Goal: Information Seeking & Learning: Learn about a topic

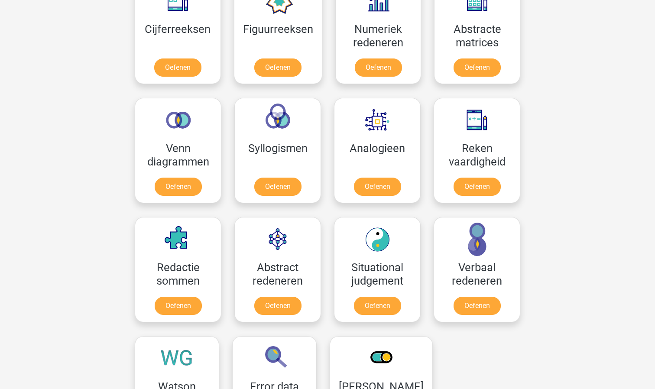
scroll to position [262, 0]
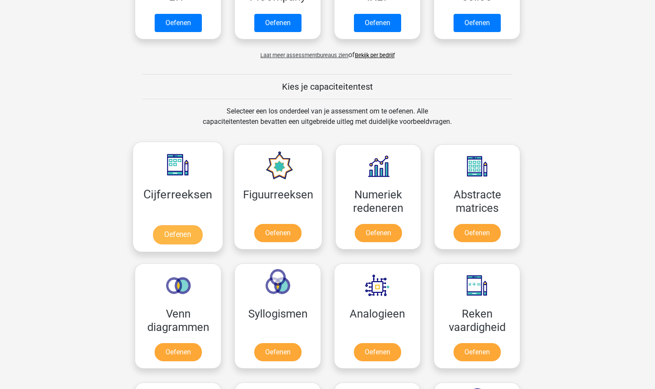
click at [171, 236] on link "Oefenen" at bounding box center [177, 234] width 49 height 19
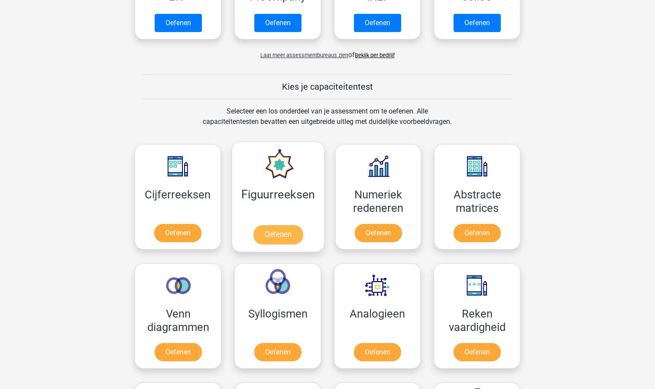
click at [269, 235] on link "Oefenen" at bounding box center [277, 234] width 49 height 19
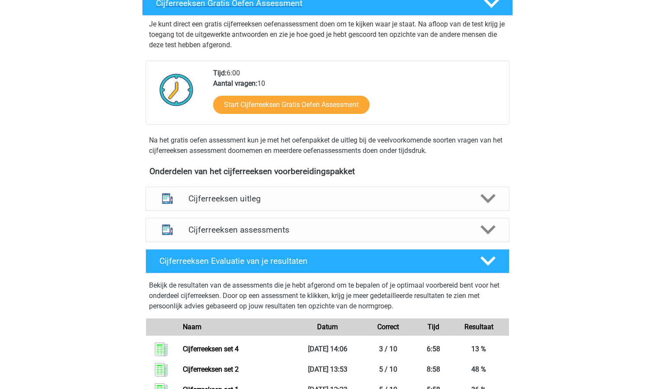
scroll to position [263, 0]
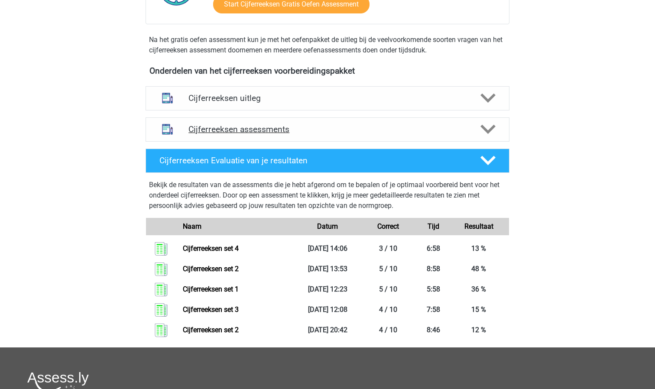
click at [367, 134] on h4 "Cijferreeksen assessments" at bounding box center [328, 129] width 278 height 10
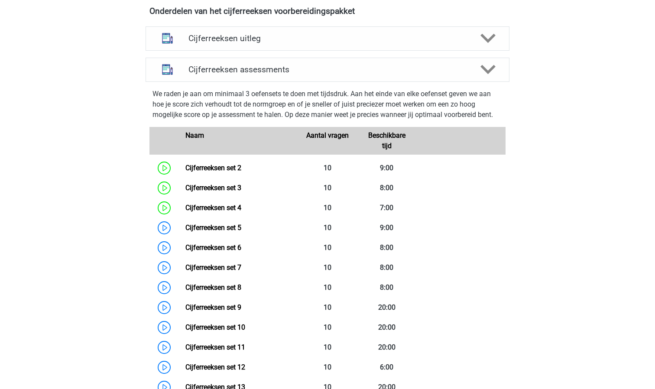
scroll to position [332, 0]
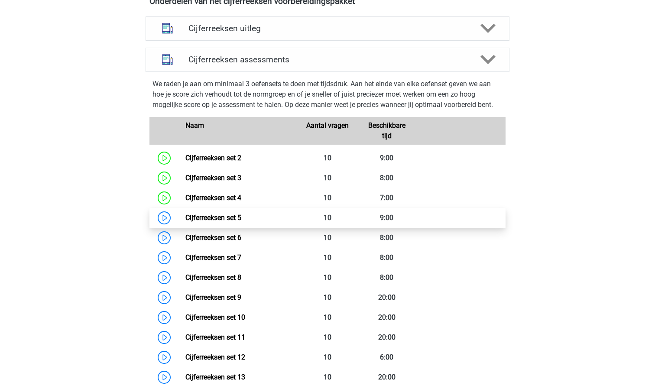
click at [186, 222] on link "Cijferreeksen set 5" at bounding box center [214, 218] width 56 height 8
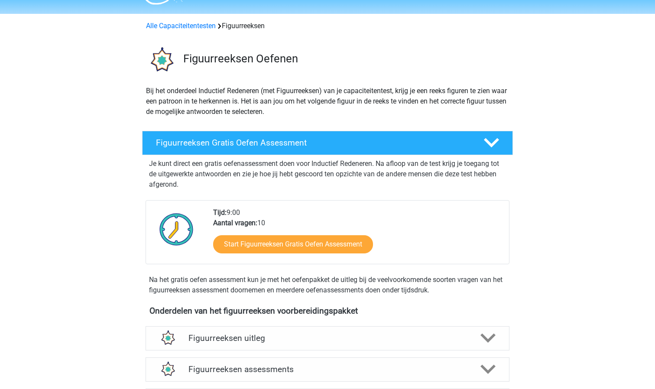
scroll to position [108, 0]
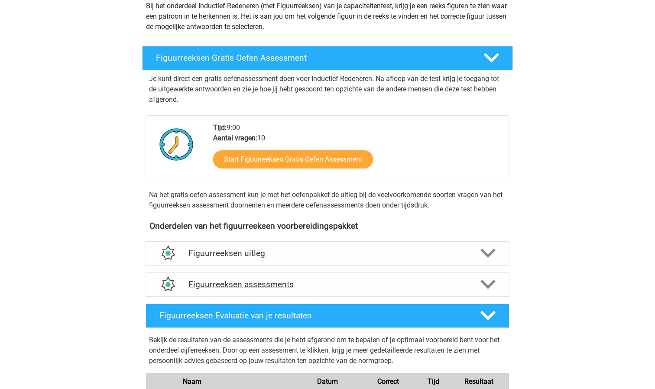
click at [259, 277] on div "Figuurreeksen assessments" at bounding box center [328, 285] width 364 height 24
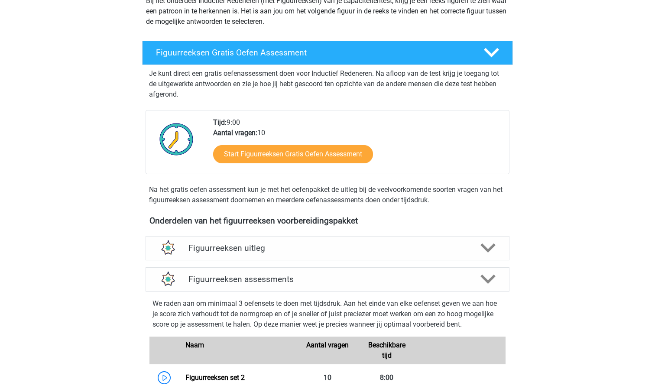
scroll to position [113, 0]
click at [329, 241] on div "Figuurreeksen uitleg" at bounding box center [328, 248] width 364 height 24
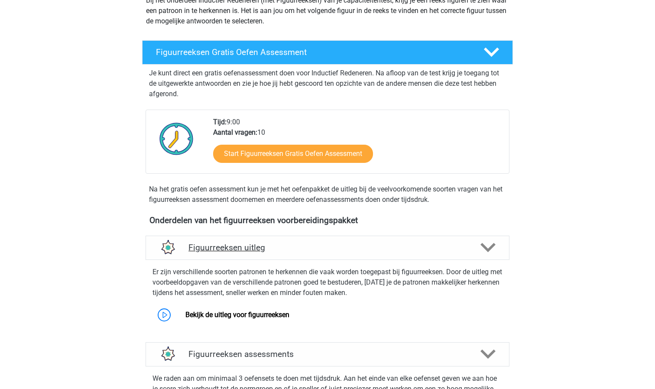
click at [329, 241] on div "Figuurreeksen uitleg" at bounding box center [328, 248] width 364 height 24
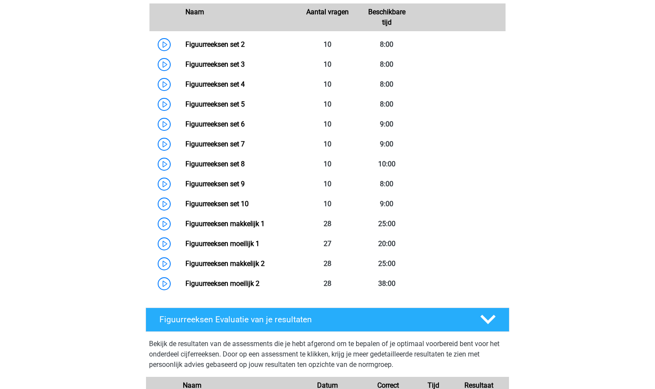
scroll to position [424, 0]
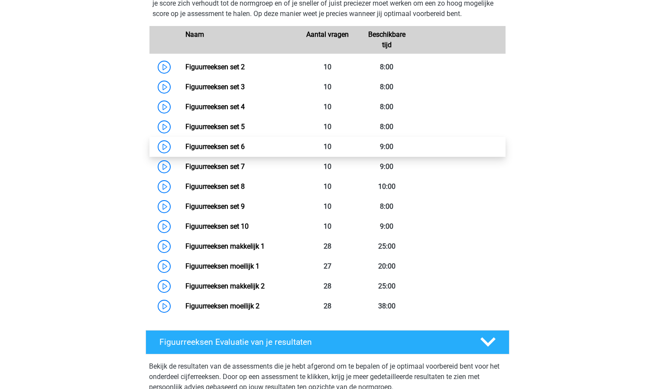
click at [186, 150] on link "Figuurreeksen set 6" at bounding box center [215, 147] width 59 height 8
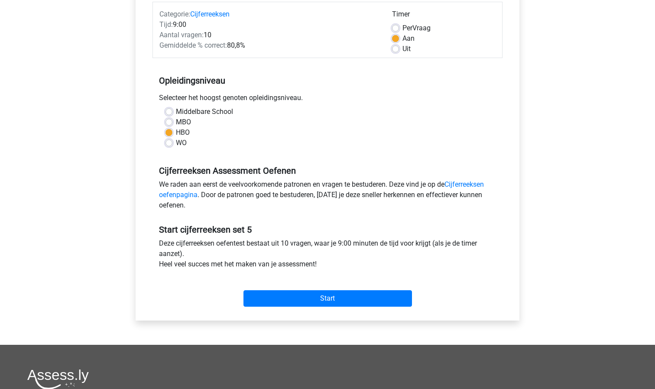
scroll to position [249, 0]
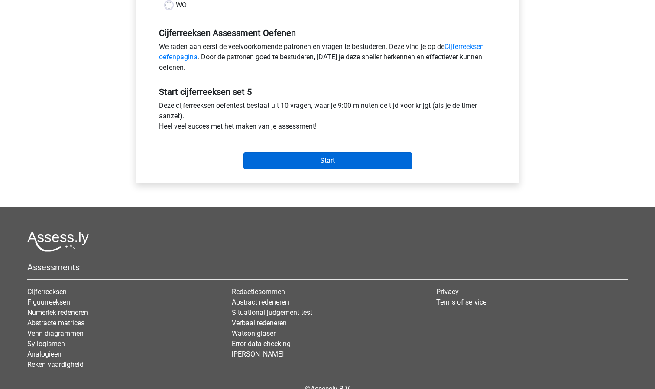
click at [341, 160] on input "Start" at bounding box center [328, 161] width 169 height 16
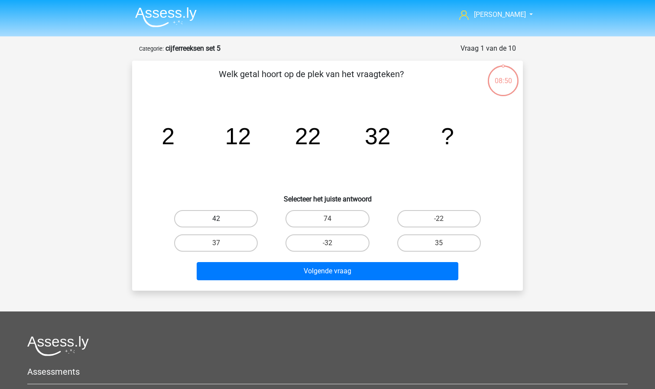
click at [219, 214] on label "42" at bounding box center [216, 218] width 84 height 17
click at [219, 219] on input "42" at bounding box center [219, 222] width 6 height 6
radio input "true"
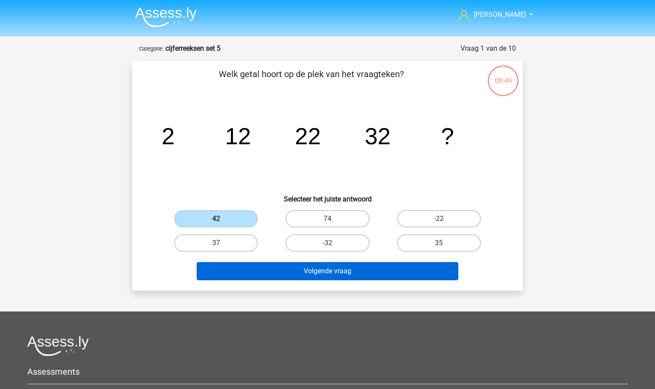
click at [287, 271] on button "Volgende vraag" at bounding box center [328, 271] width 262 height 18
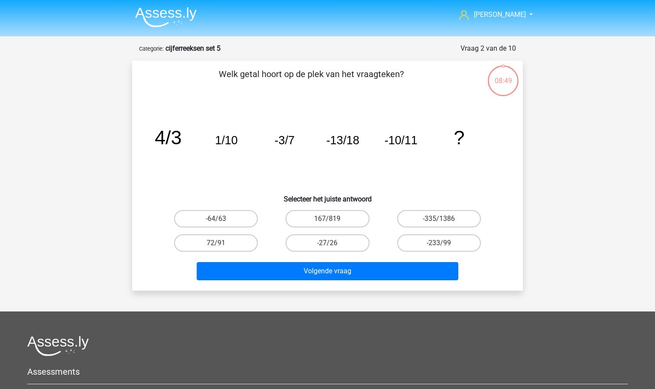
scroll to position [43, 0]
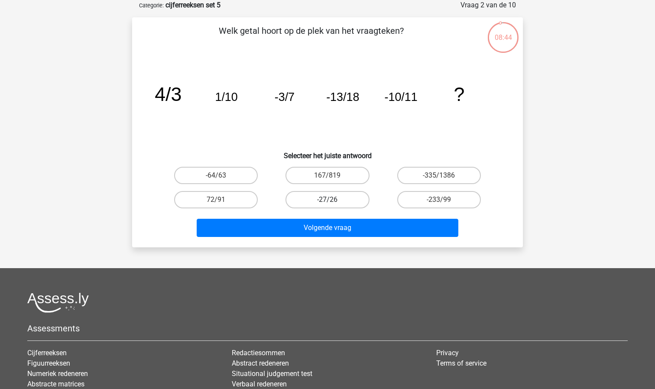
click at [343, 196] on label "-27/26" at bounding box center [328, 199] width 84 height 17
click at [333, 200] on input "-27/26" at bounding box center [331, 203] width 6 height 6
radio input "true"
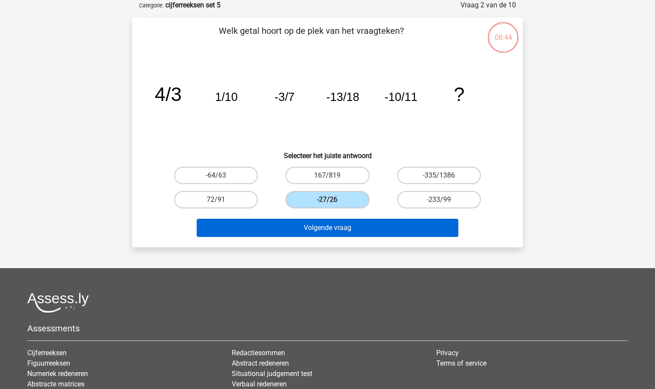
click at [345, 230] on button "Volgende vraag" at bounding box center [328, 228] width 262 height 18
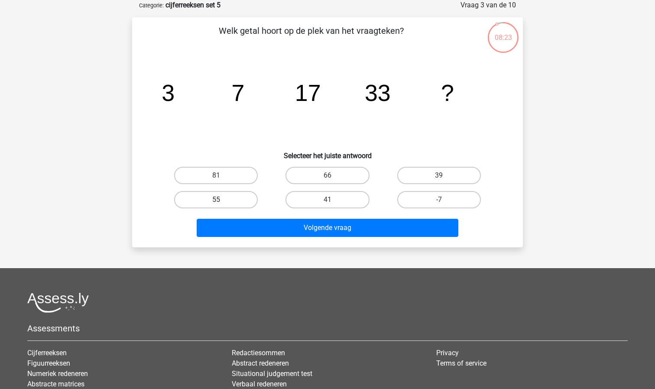
click at [177, 204] on label "55" at bounding box center [216, 199] width 84 height 17
click at [216, 204] on input "55" at bounding box center [219, 203] width 6 height 6
radio input "true"
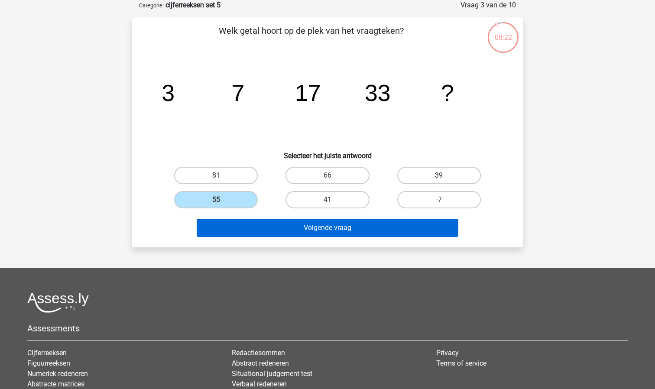
click at [319, 226] on button "Volgende vraag" at bounding box center [328, 228] width 262 height 18
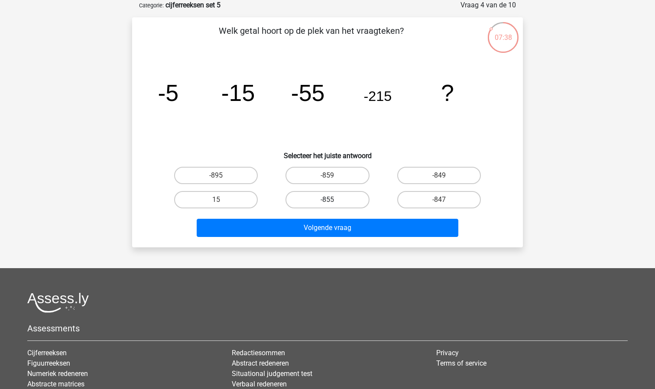
click at [336, 200] on label "-855" at bounding box center [328, 199] width 84 height 17
click at [333, 200] on input "-855" at bounding box center [331, 203] width 6 height 6
radio input "true"
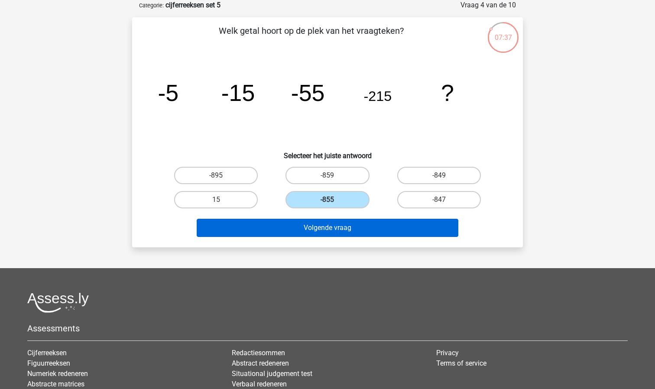
click at [340, 230] on button "Volgende vraag" at bounding box center [328, 228] width 262 height 18
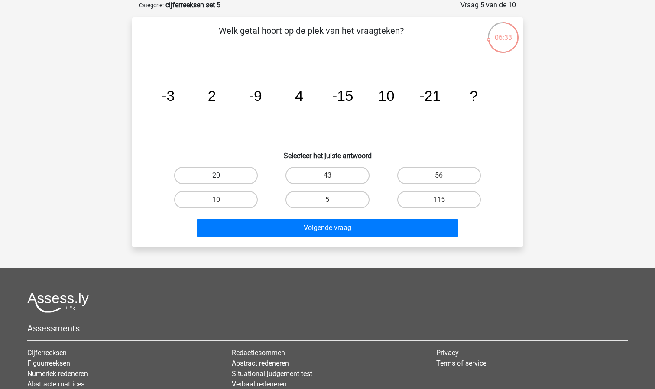
click at [225, 171] on label "20" at bounding box center [216, 175] width 84 height 17
click at [222, 176] on input "20" at bounding box center [219, 179] width 6 height 6
radio input "true"
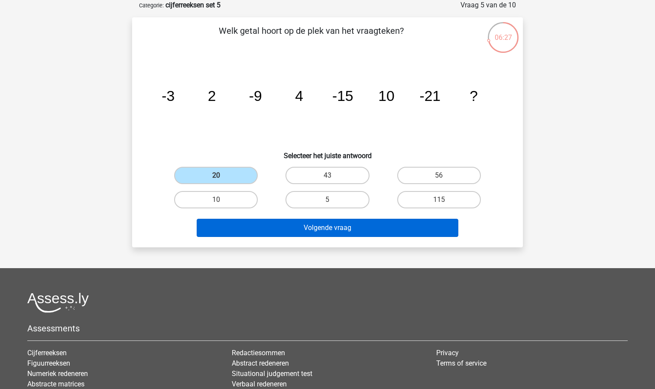
click at [357, 229] on button "Volgende vraag" at bounding box center [328, 228] width 262 height 18
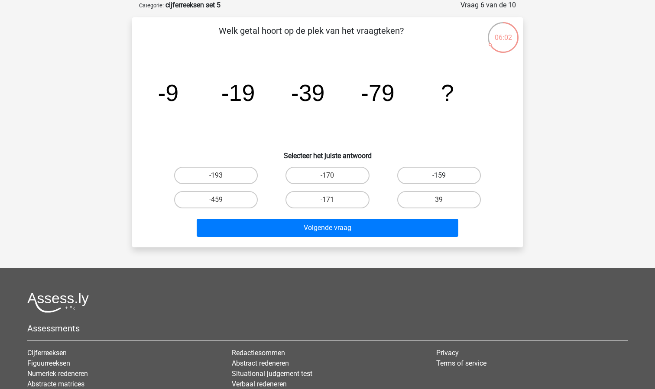
click at [459, 173] on label "-159" at bounding box center [440, 175] width 84 height 17
click at [445, 176] on input "-159" at bounding box center [442, 179] width 6 height 6
radio input "true"
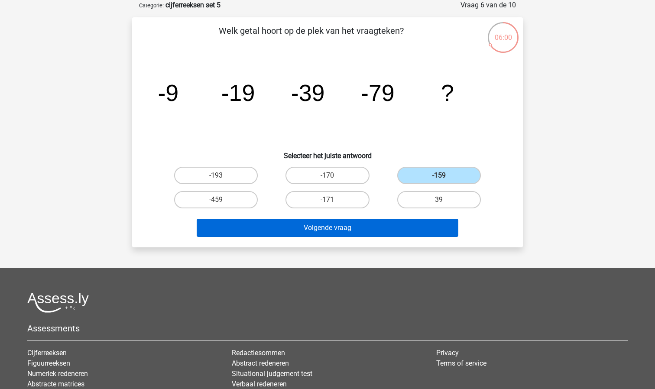
click at [391, 225] on button "Volgende vraag" at bounding box center [328, 228] width 262 height 18
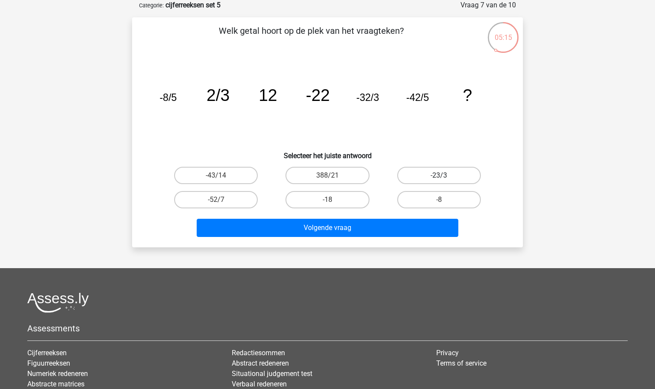
click at [461, 173] on label "-23/3" at bounding box center [440, 175] width 84 height 17
click at [445, 176] on input "-23/3" at bounding box center [442, 179] width 6 height 6
radio input "true"
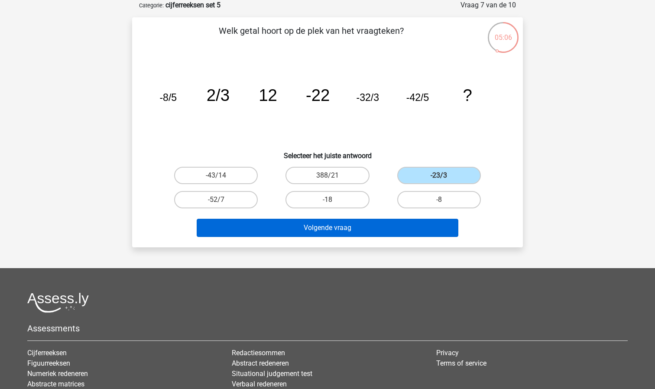
click at [402, 225] on button "Volgende vraag" at bounding box center [328, 228] width 262 height 18
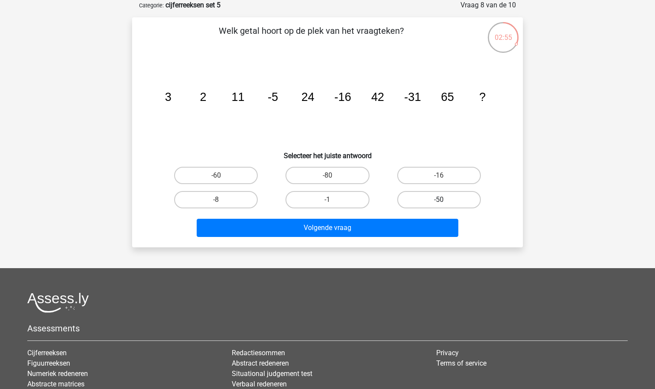
click at [448, 203] on label "-50" at bounding box center [440, 199] width 84 height 17
click at [445, 203] on input "-50" at bounding box center [442, 203] width 6 height 6
radio input "true"
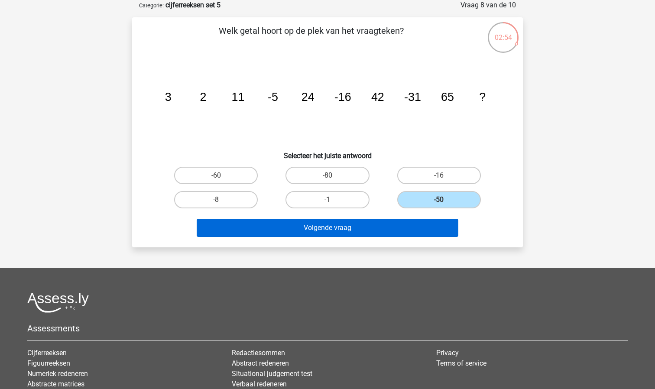
click at [404, 224] on button "Volgende vraag" at bounding box center [328, 228] width 262 height 18
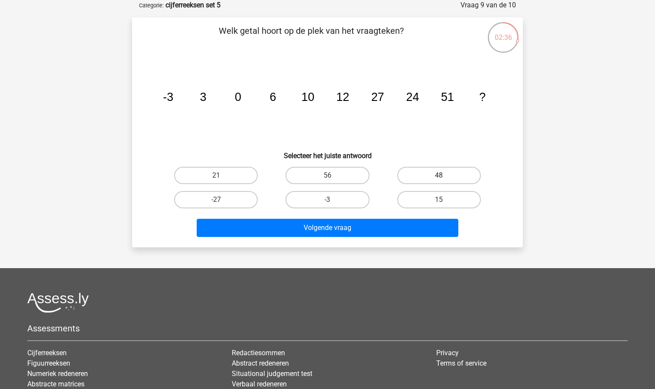
click at [447, 175] on label "48" at bounding box center [440, 175] width 84 height 17
click at [445, 176] on input "48" at bounding box center [442, 179] width 6 height 6
radio input "true"
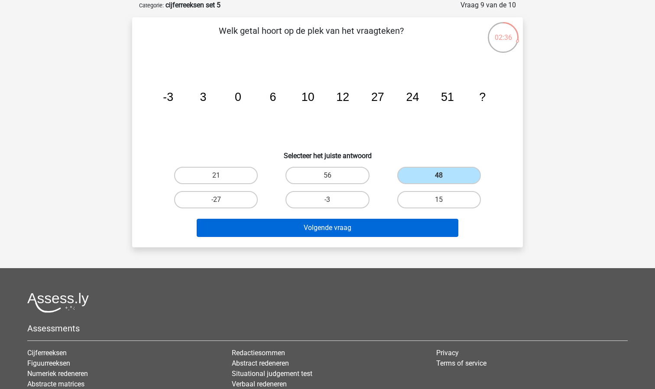
click at [390, 231] on button "Volgende vraag" at bounding box center [328, 228] width 262 height 18
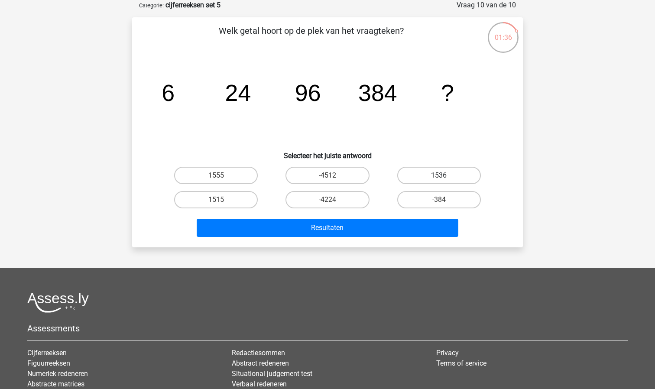
click at [449, 172] on label "1536" at bounding box center [440, 175] width 84 height 17
click at [445, 176] on input "1536" at bounding box center [442, 179] width 6 height 6
radio input "true"
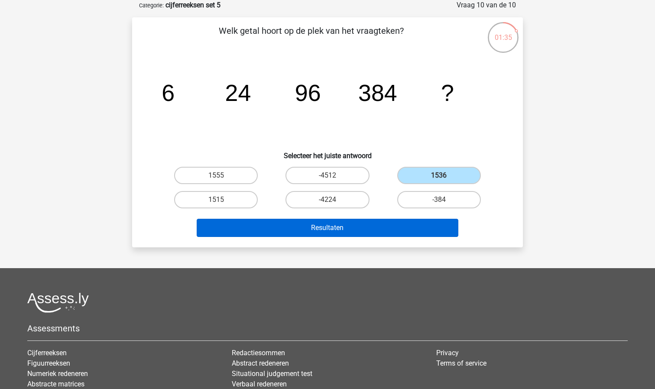
click at [382, 226] on button "Resultaten" at bounding box center [328, 228] width 262 height 18
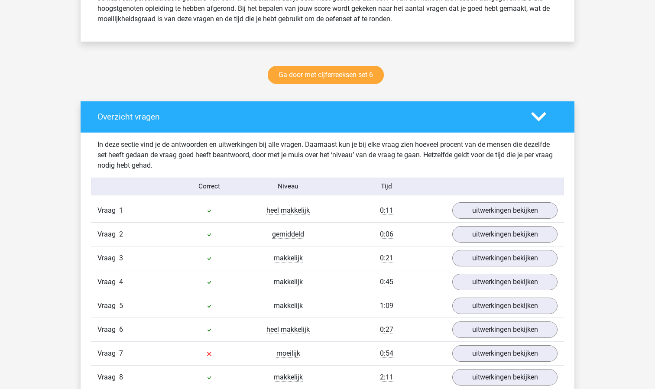
scroll to position [527, 0]
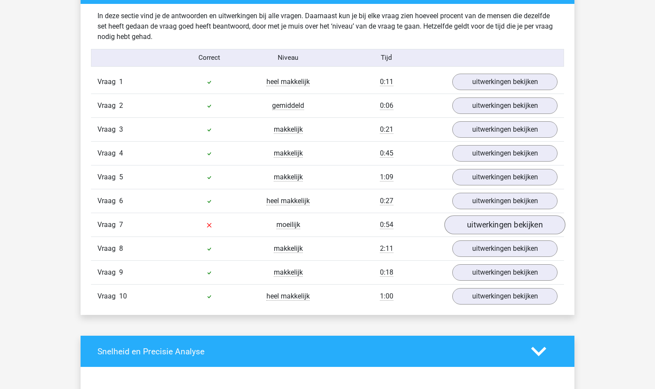
click at [530, 228] on link "uitwerkingen bekijken" at bounding box center [505, 224] width 121 height 19
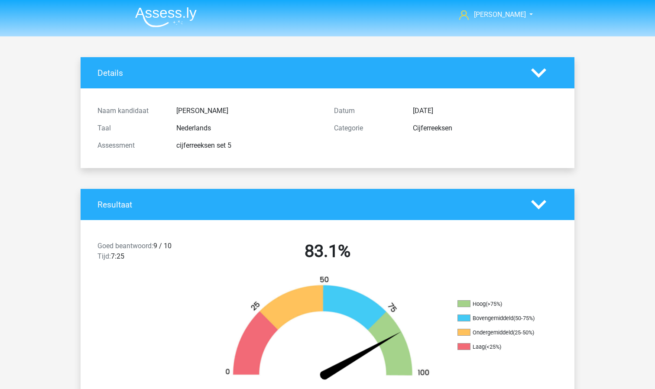
scroll to position [0, 0]
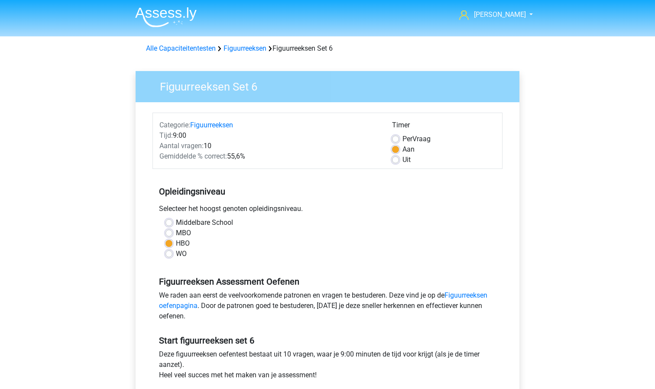
scroll to position [195, 0]
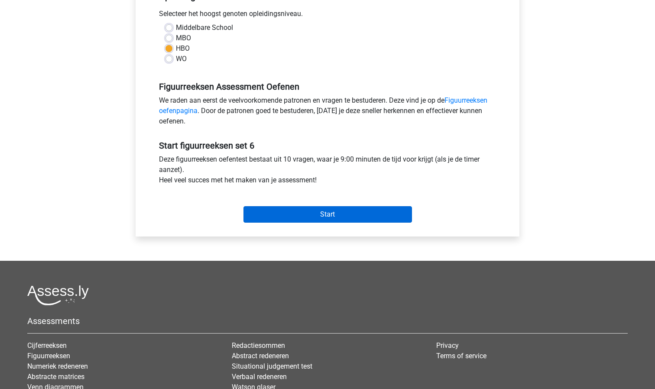
click at [317, 217] on input "Start" at bounding box center [328, 214] width 169 height 16
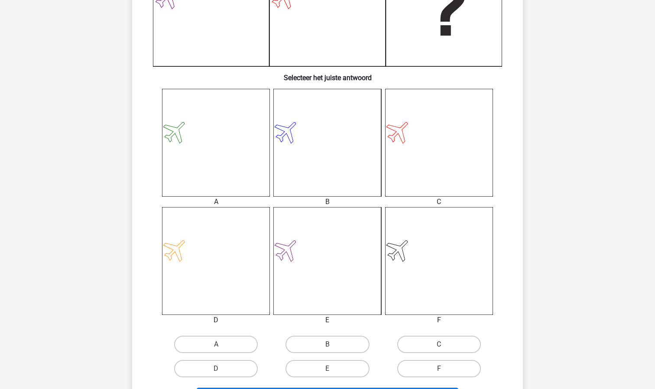
scroll to position [314, 0]
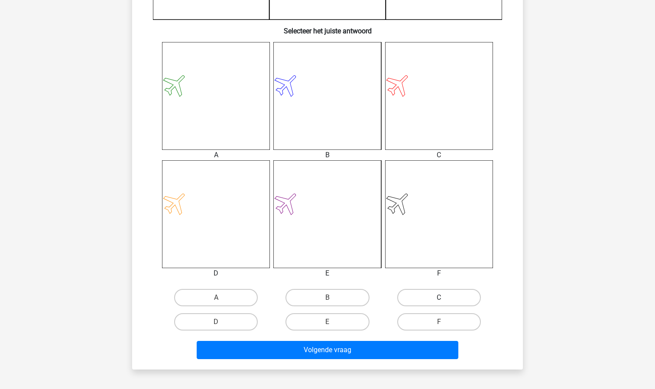
click at [434, 300] on label "C" at bounding box center [440, 297] width 84 height 17
click at [439, 300] on input "C" at bounding box center [442, 301] width 6 height 6
radio input "true"
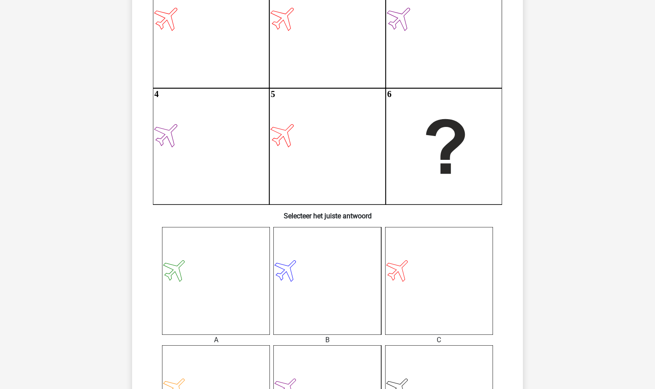
scroll to position [23, 0]
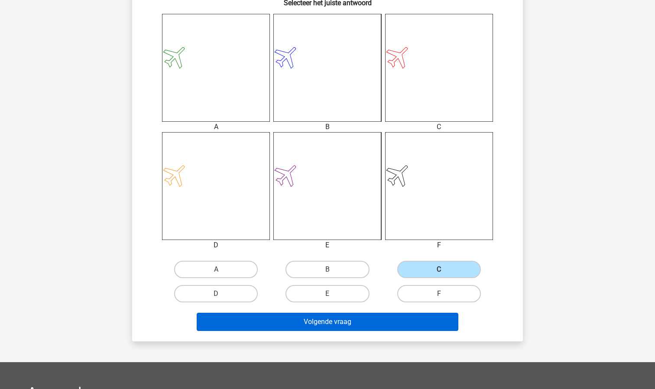
click at [404, 324] on button "Volgende vraag" at bounding box center [328, 322] width 262 height 18
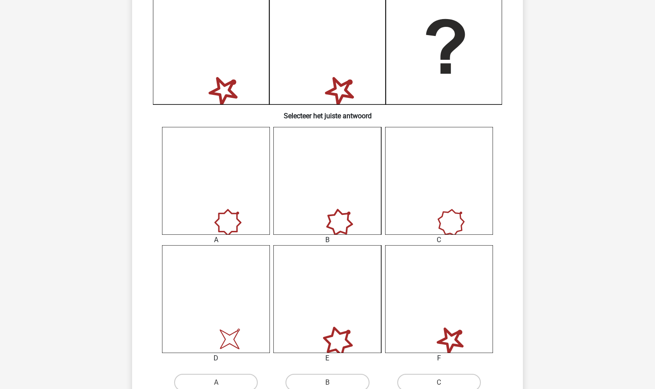
scroll to position [313, 0]
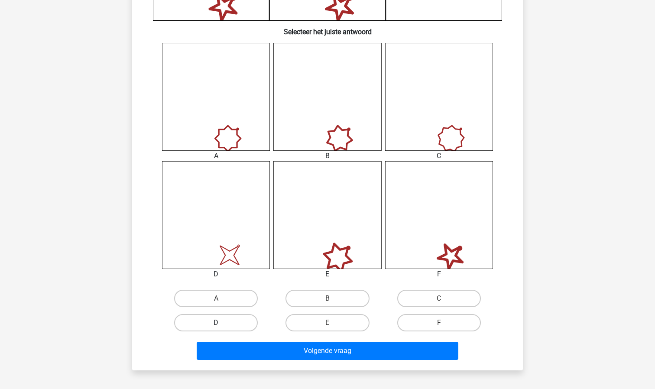
click at [211, 329] on label "D" at bounding box center [216, 322] width 84 height 17
click at [216, 329] on input "D" at bounding box center [219, 326] width 6 height 6
radio input "true"
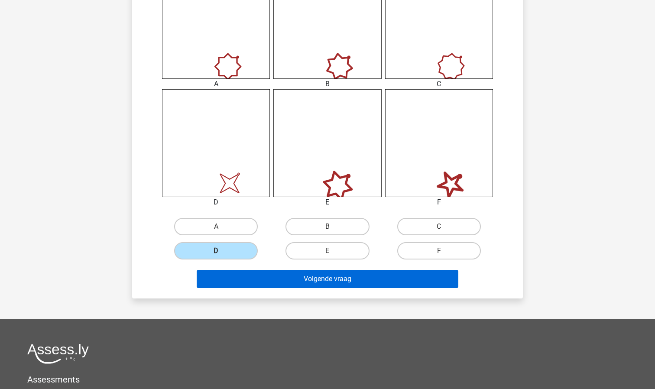
click at [335, 284] on button "Volgende vraag" at bounding box center [328, 279] width 262 height 18
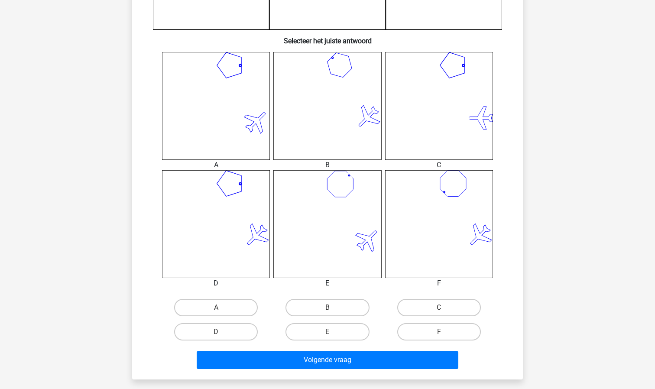
scroll to position [307, 0]
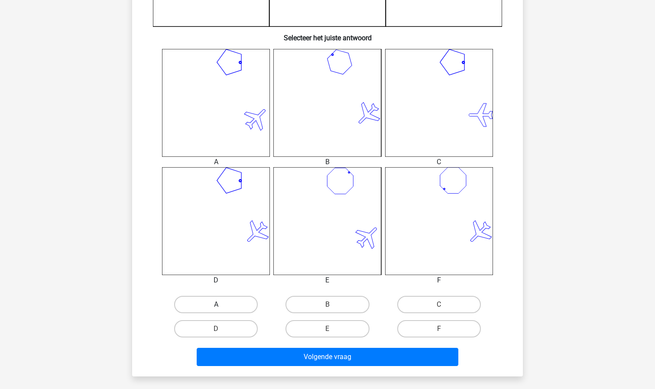
click at [212, 306] on label "A" at bounding box center [216, 304] width 84 height 17
click at [216, 306] on input "A" at bounding box center [219, 308] width 6 height 6
radio input "true"
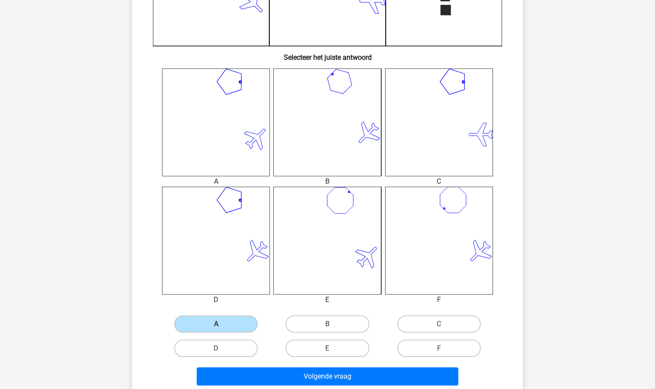
scroll to position [290, 0]
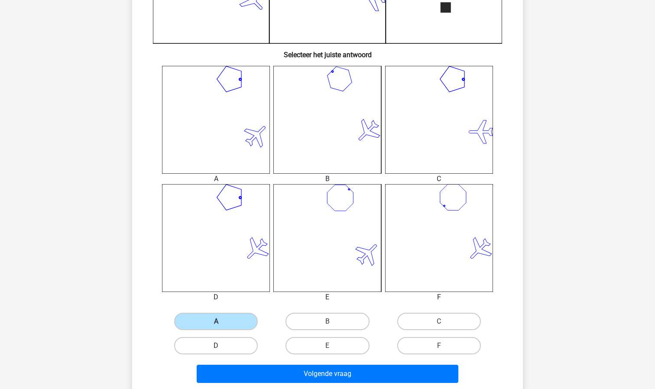
click at [221, 352] on label "D" at bounding box center [216, 345] width 84 height 17
click at [221, 352] on input "D" at bounding box center [219, 349] width 6 height 6
radio input "true"
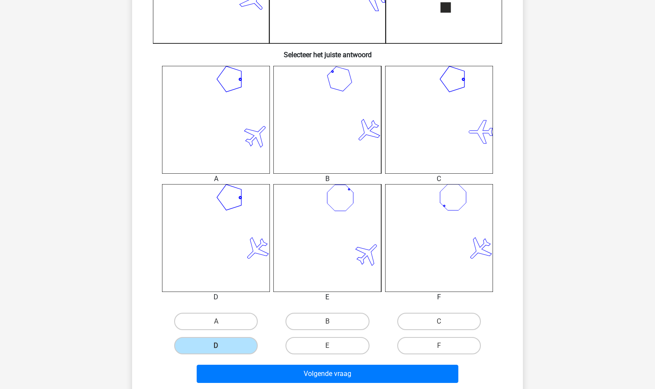
scroll to position [306, 0]
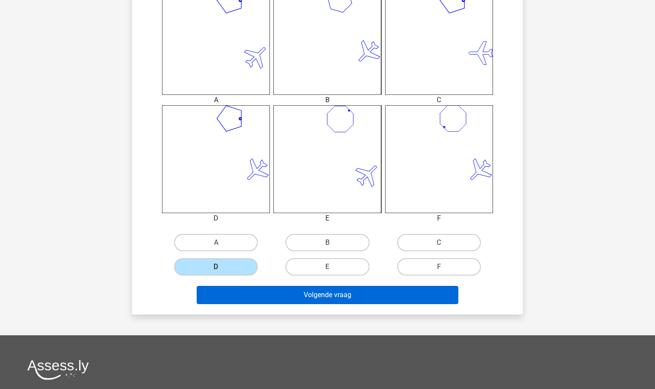
click at [331, 298] on button "Volgende vraag" at bounding box center [328, 295] width 262 height 18
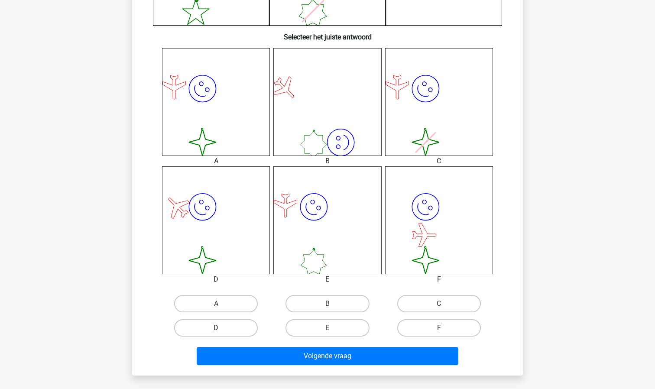
scroll to position [329, 0]
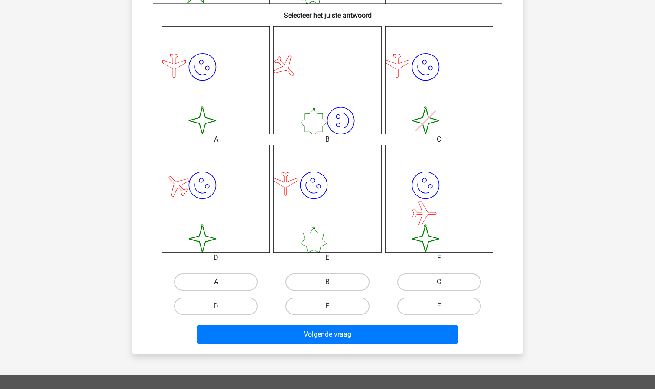
click at [216, 280] on label "A" at bounding box center [216, 282] width 84 height 17
click at [216, 282] on input "A" at bounding box center [219, 285] width 6 height 6
radio input "true"
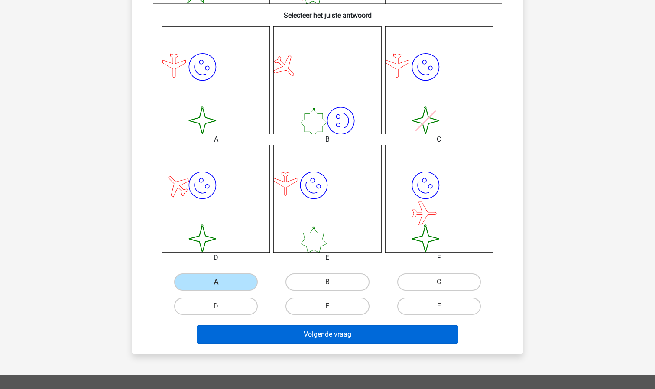
click at [306, 340] on button "Volgende vraag" at bounding box center [328, 335] width 262 height 18
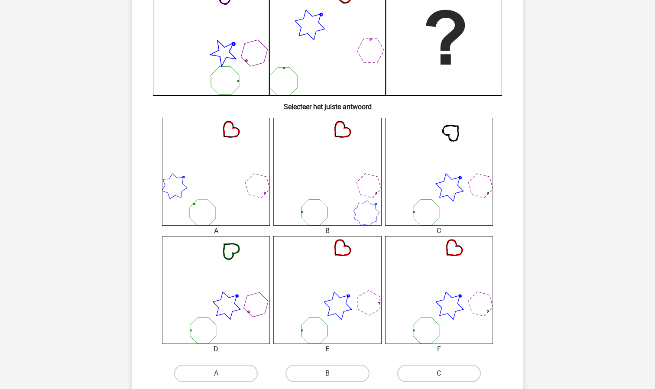
scroll to position [268, 0]
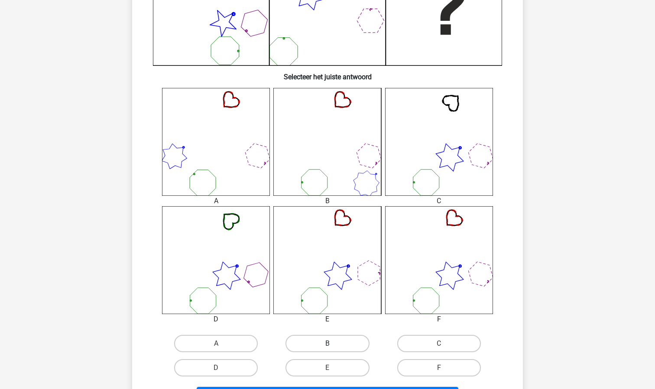
click at [315, 349] on label "B" at bounding box center [328, 343] width 84 height 17
click at [328, 349] on input "B" at bounding box center [331, 347] width 6 height 6
radio input "true"
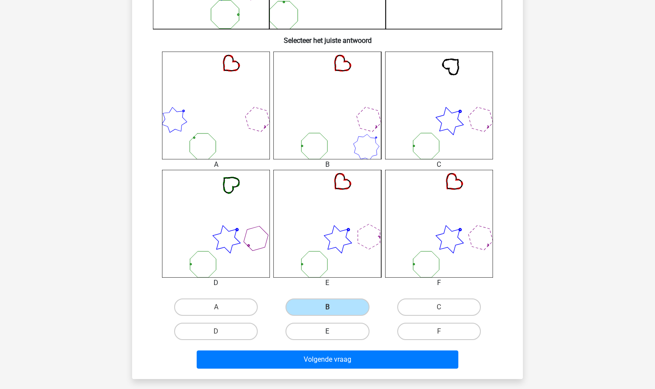
scroll to position [306, 0]
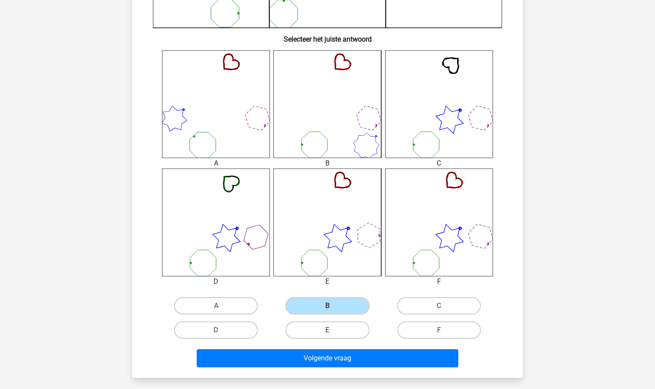
click at [346, 322] on label "E" at bounding box center [328, 330] width 84 height 17
click at [333, 330] on input "E" at bounding box center [331, 333] width 6 height 6
radio input "true"
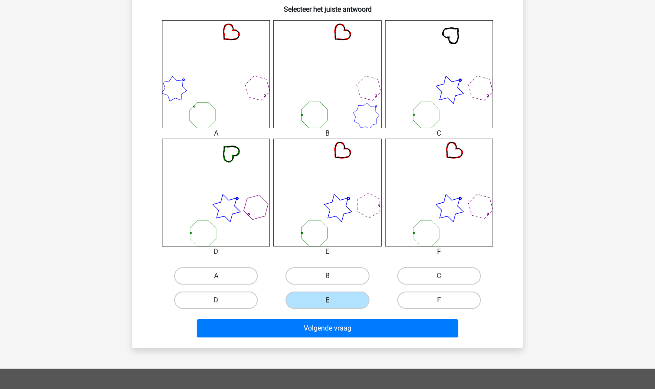
scroll to position [336, 0]
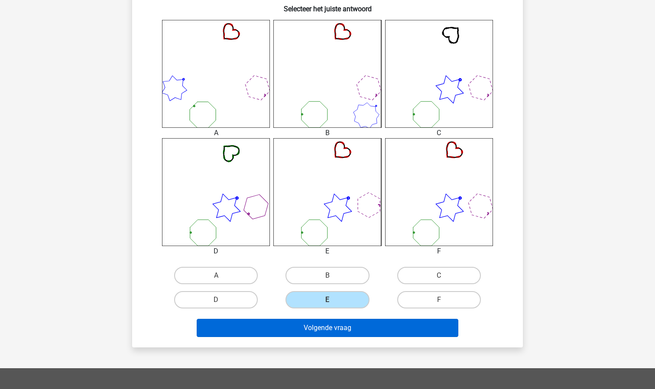
click at [352, 328] on button "Volgende vraag" at bounding box center [328, 328] width 262 height 18
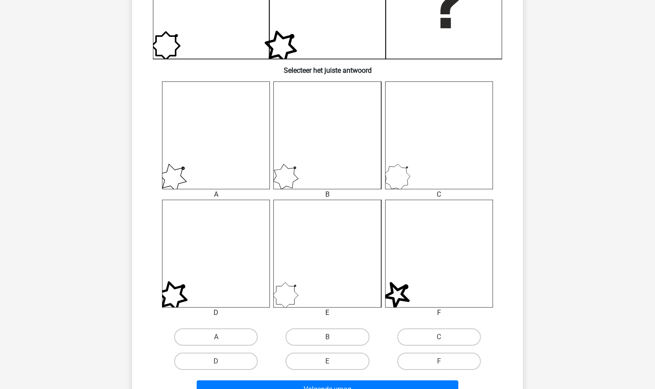
scroll to position [299, 0]
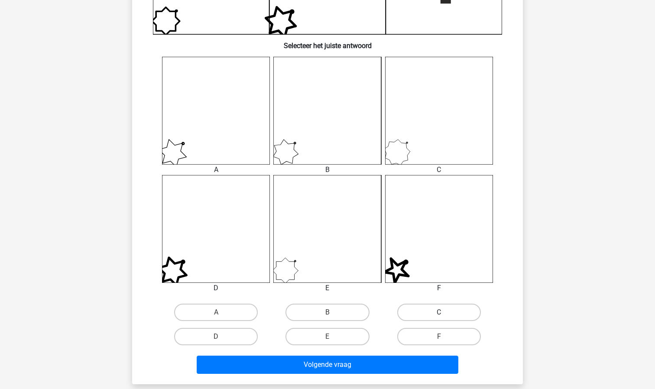
click at [436, 306] on label "C" at bounding box center [440, 312] width 84 height 17
click at [439, 313] on input "C" at bounding box center [442, 316] width 6 height 6
radio input "true"
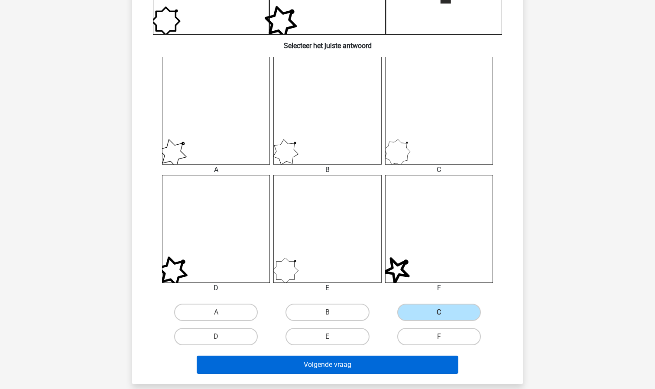
click at [400, 358] on button "Volgende vraag" at bounding box center [328, 365] width 262 height 18
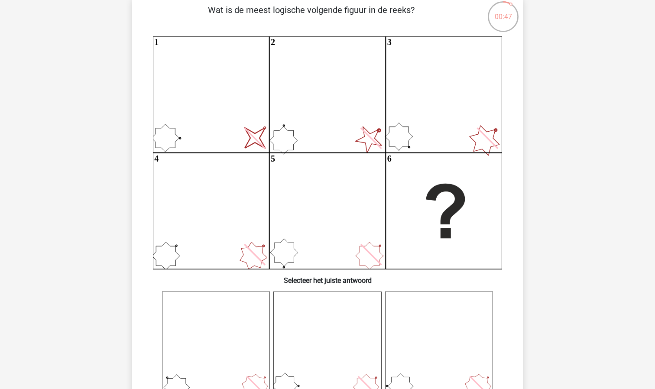
scroll to position [65, 0]
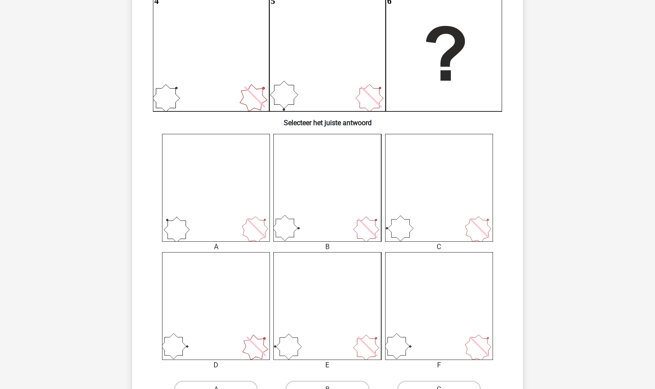
click at [354, 237] on icon at bounding box center [328, 188] width 108 height 108
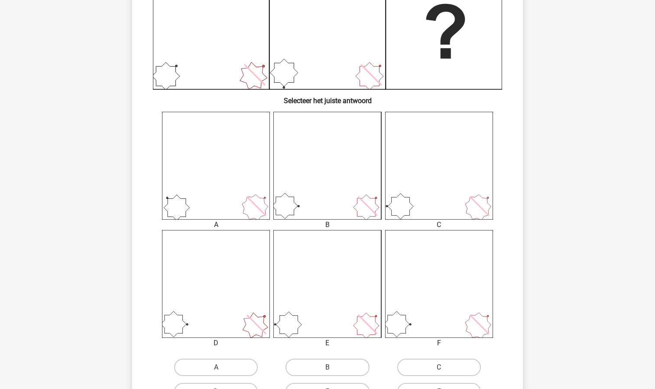
scroll to position [245, 0]
click at [320, 365] on label "B" at bounding box center [328, 366] width 84 height 17
click at [328, 367] on input "B" at bounding box center [331, 370] width 6 height 6
radio input "true"
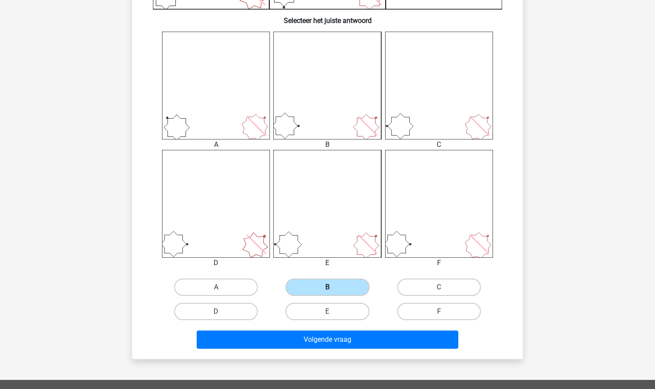
scroll to position [349, 0]
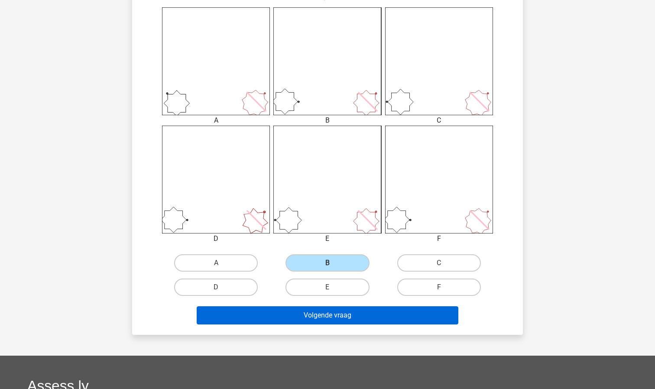
click at [367, 319] on button "Volgende vraag" at bounding box center [328, 315] width 262 height 18
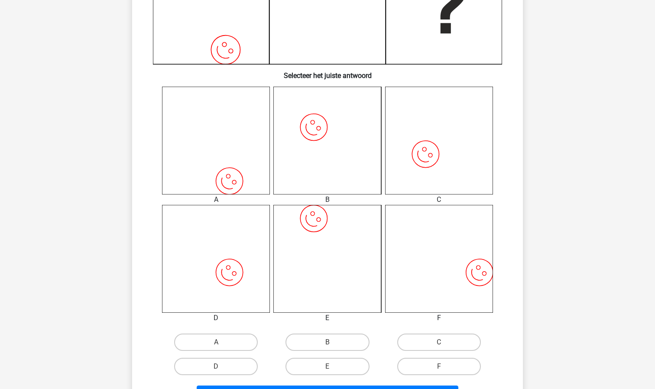
scroll to position [288, 0]
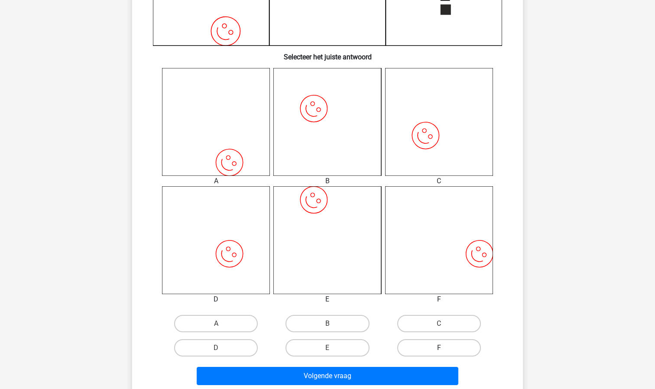
click at [438, 349] on label "F" at bounding box center [440, 347] width 84 height 17
click at [439, 349] on input "F" at bounding box center [442, 351] width 6 height 6
radio input "true"
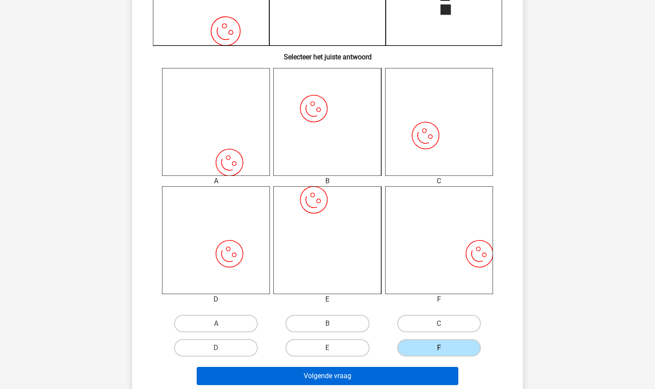
click at [403, 382] on button "Volgende vraag" at bounding box center [328, 376] width 262 height 18
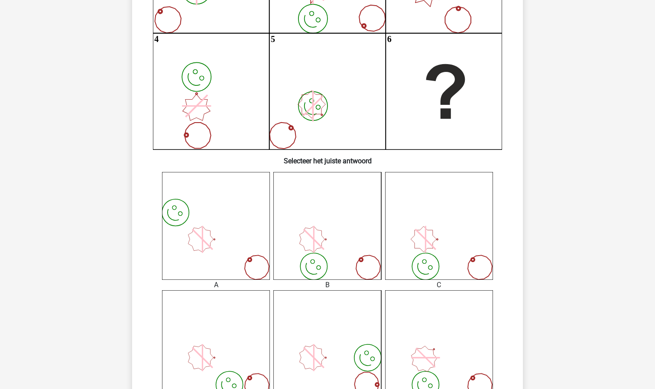
scroll to position [297, 0]
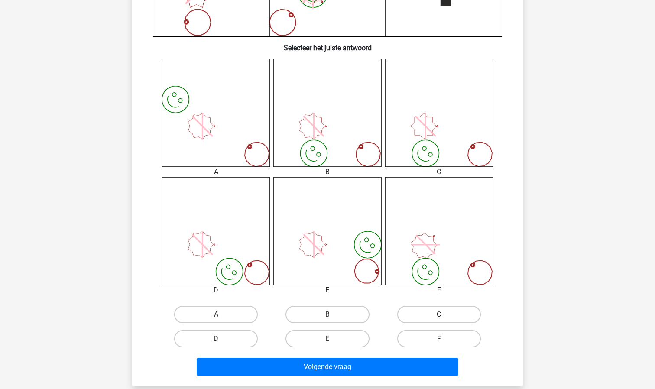
click at [424, 313] on label "C" at bounding box center [440, 314] width 84 height 17
click at [439, 315] on input "C" at bounding box center [442, 318] width 6 height 6
radio input "true"
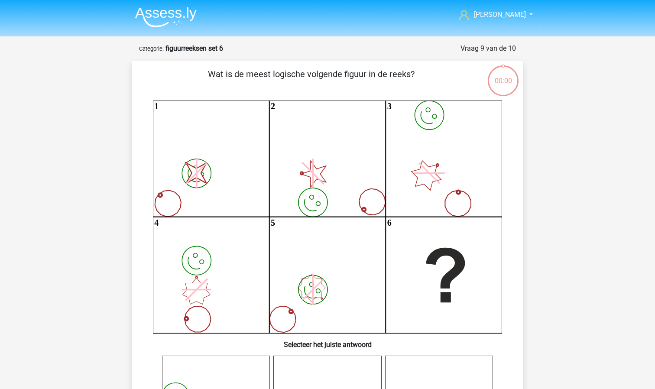
scroll to position [297, 0]
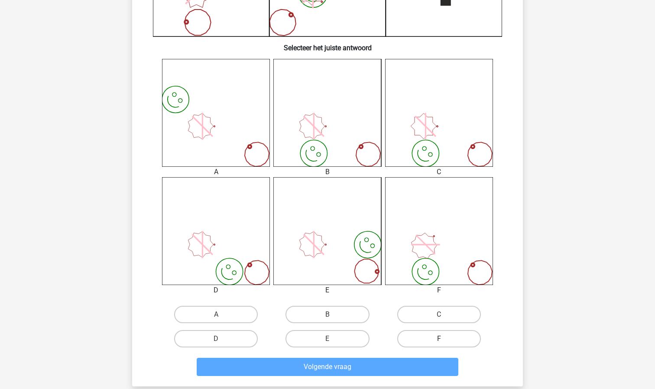
click at [457, 330] on label "F" at bounding box center [440, 338] width 84 height 17
click at [445, 339] on input "F" at bounding box center [442, 342] width 6 height 6
radio input "true"
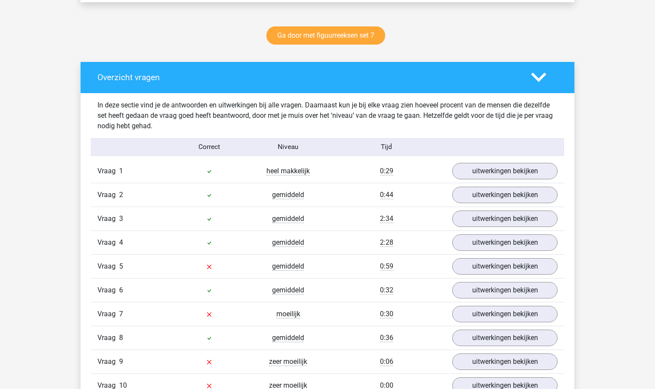
scroll to position [436, 0]
